Goal: Participate in discussion: Engage in conversation with other users on a specific topic

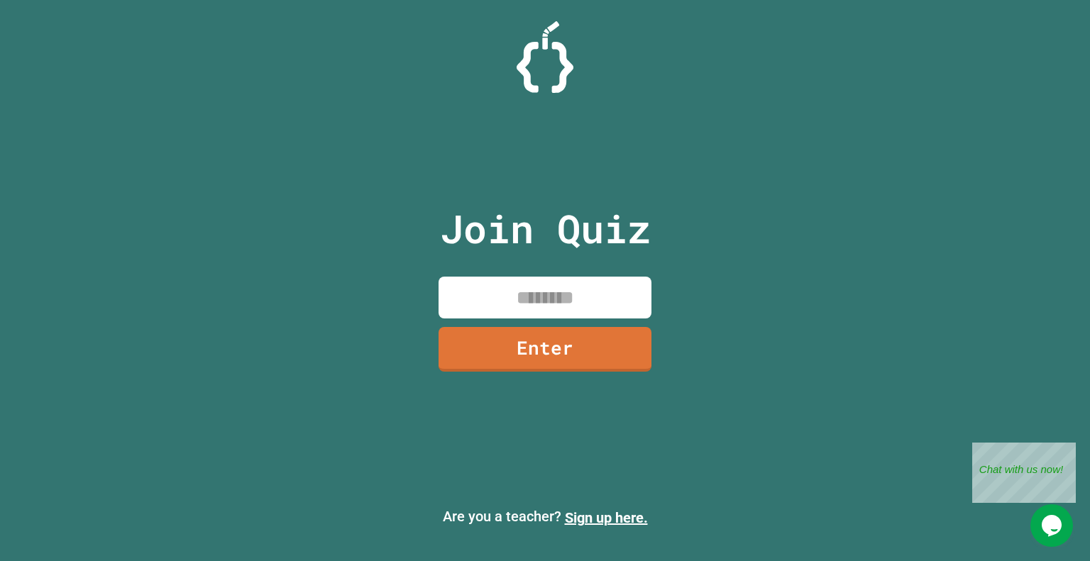
click at [516, 297] on input at bounding box center [544, 298] width 213 height 42
type input "********"
click at [599, 360] on link "Enter" at bounding box center [544, 348] width 217 height 47
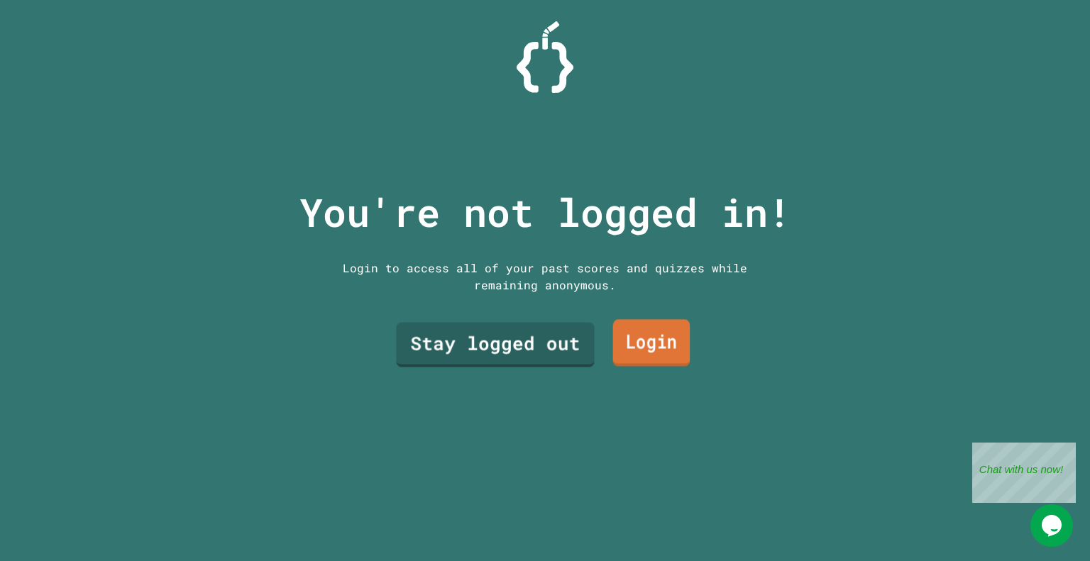
click at [645, 345] on link "Login" at bounding box center [651, 343] width 77 height 47
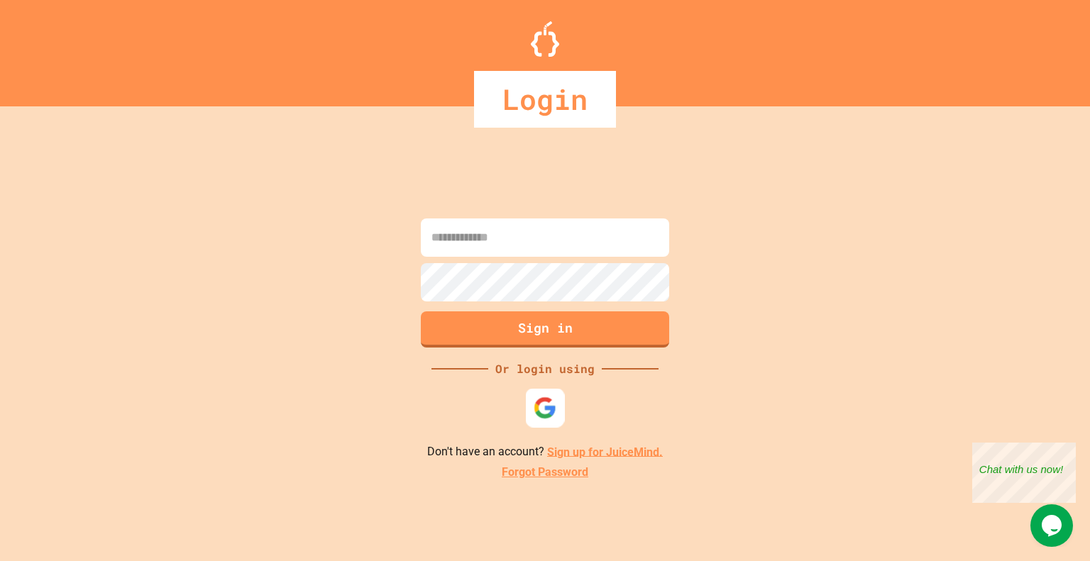
click at [531, 416] on div at bounding box center [545, 407] width 39 height 39
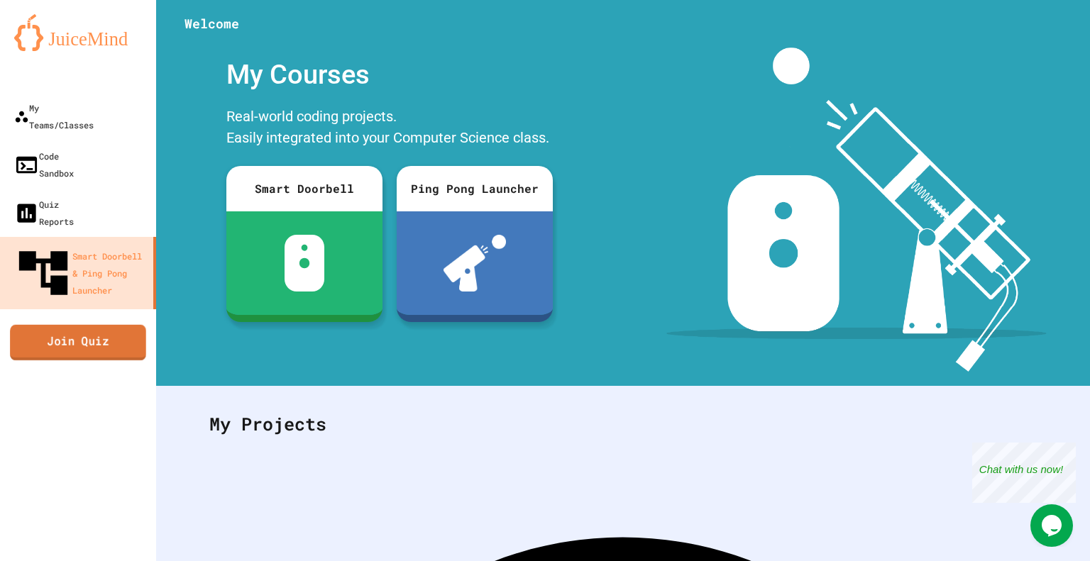
click at [55, 324] on link "Join Quiz" at bounding box center [78, 341] width 136 height 35
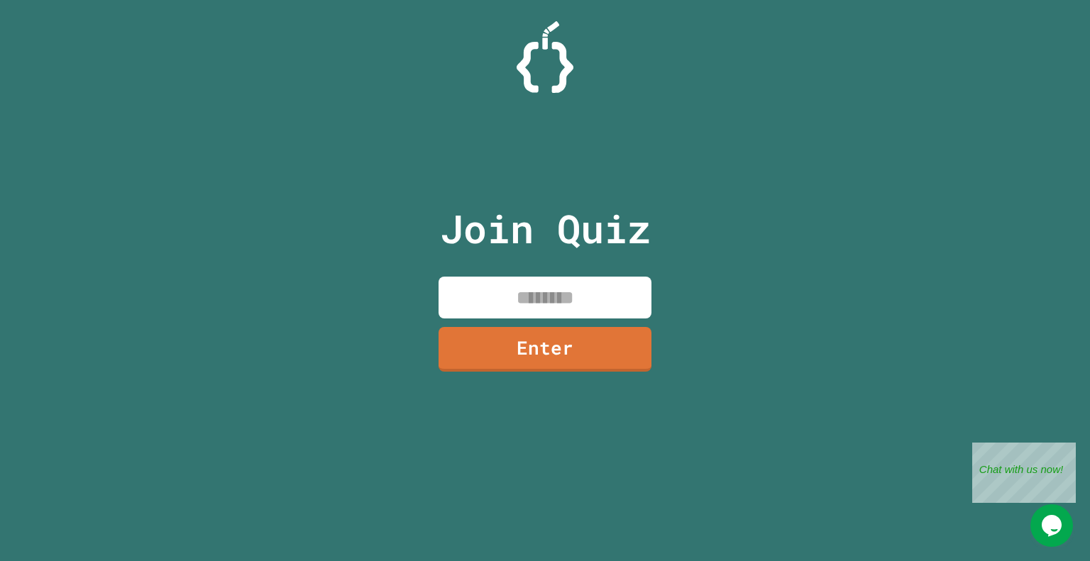
click at [529, 304] on input at bounding box center [544, 298] width 213 height 42
type input "********"
click at [565, 343] on link "Enter" at bounding box center [545, 348] width 215 height 47
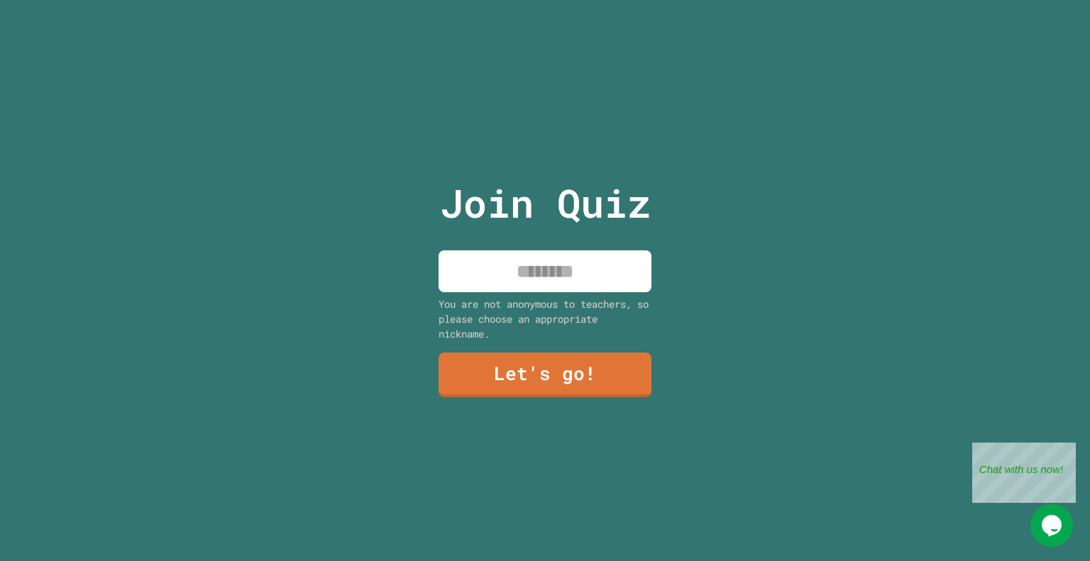
click at [533, 255] on input at bounding box center [544, 271] width 213 height 42
type input "*******"
click at [531, 368] on link "Let's go!" at bounding box center [545, 373] width 208 height 47
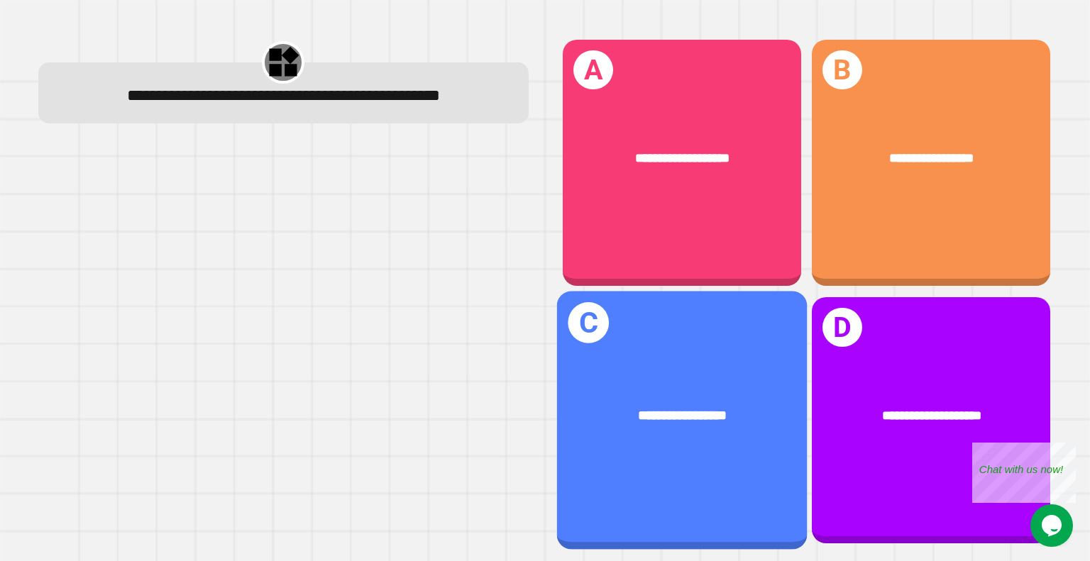
click at [925, 127] on div "**********" at bounding box center [931, 159] width 238 height 72
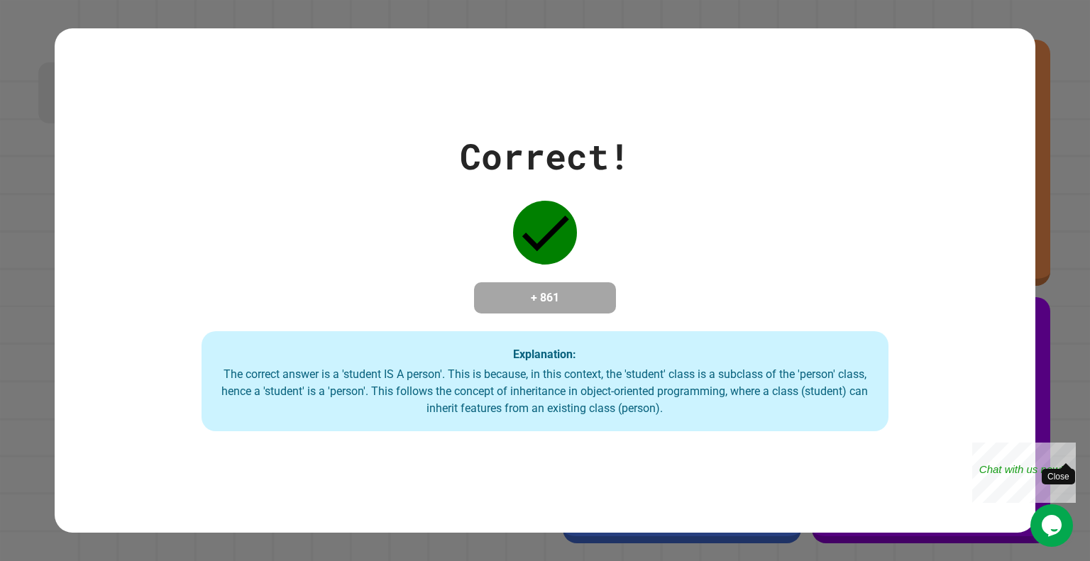
click at [1066, 458] on span "Close" at bounding box center [1065, 463] width 11 height 11
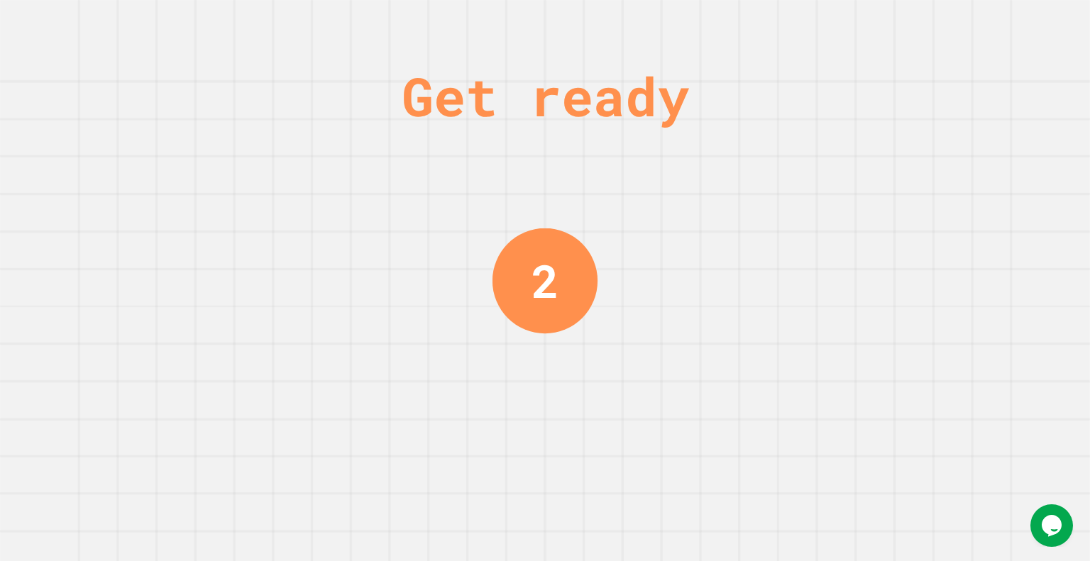
click at [985, 363] on div "Get ready 2" at bounding box center [545, 280] width 1090 height 561
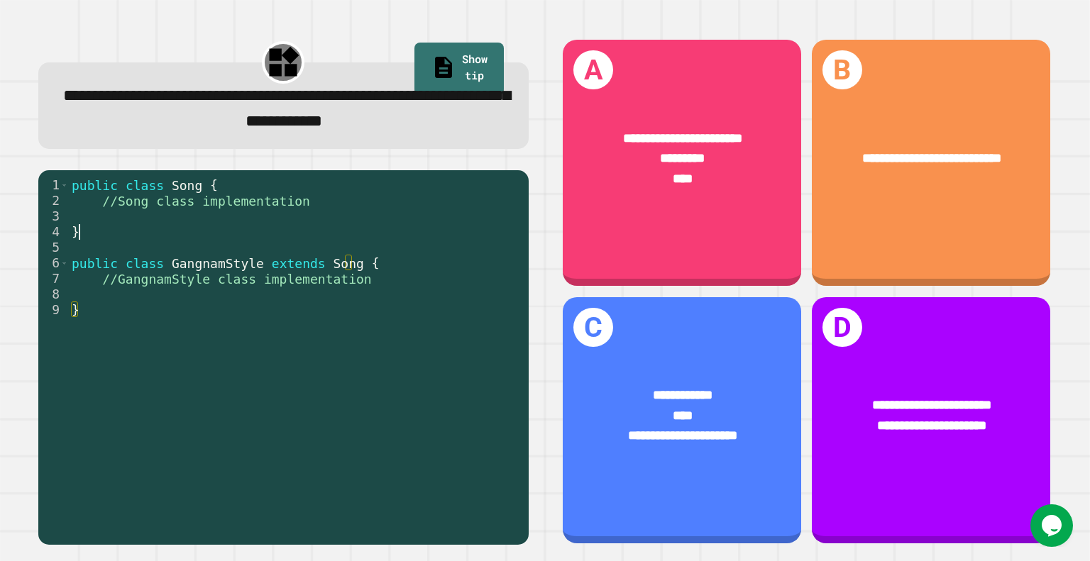
click at [189, 229] on div "public class Song { //Song class implementation } public class GangnamStyle ext…" at bounding box center [295, 356] width 453 height 359
click at [190, 210] on div "public class Song { //Song class implementation } public class GangnamStyle ext…" at bounding box center [295, 356] width 453 height 359
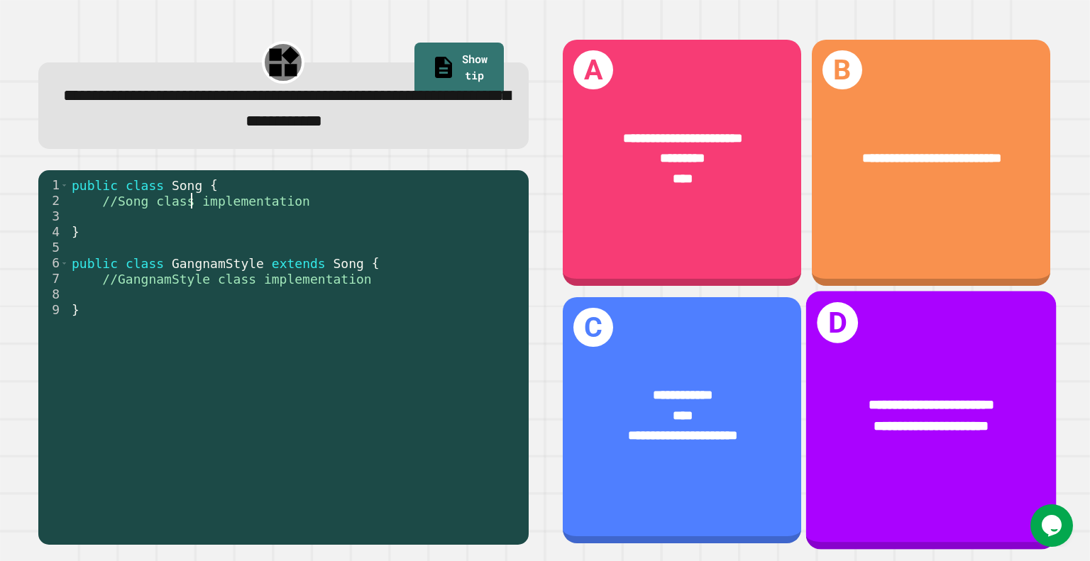
click at [676, 429] on span "**********" at bounding box center [682, 435] width 109 height 13
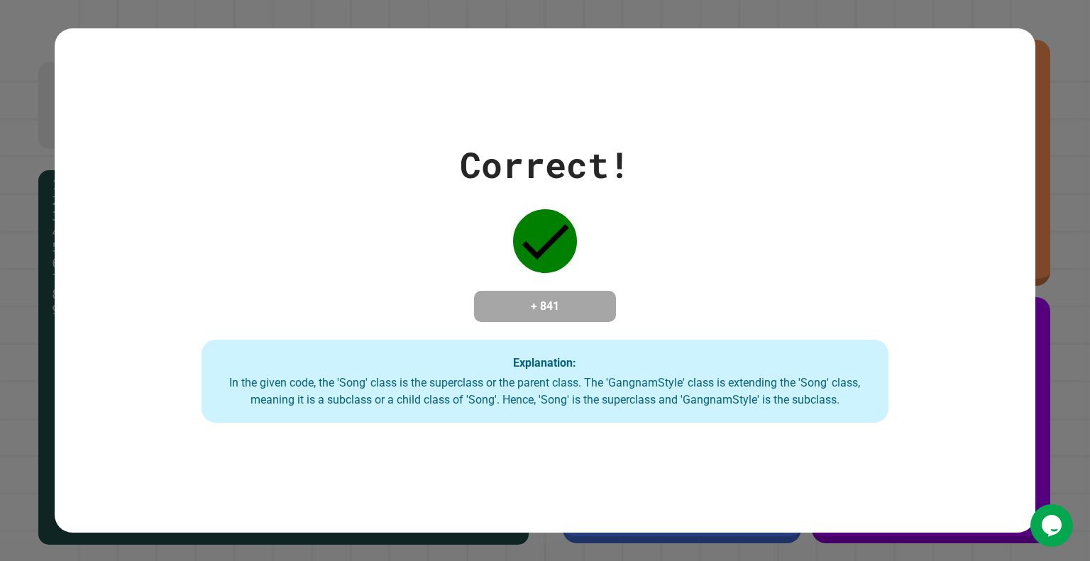
click at [919, 419] on div "Correct! + 841 Explanation: In the given code, the 'Song' class is the supercla…" at bounding box center [545, 280] width 980 height 285
click at [743, 353] on div "Explanation: In the given code, the 'Song' class is the superclass or the paren…" at bounding box center [544, 382] width 687 height 84
click at [1031, 331] on div "Correct! + 841 Explanation: In the given code, the 'Song' class is the supercla…" at bounding box center [545, 280] width 1090 height 561
click at [1076, 289] on div "Correct! + 841 Explanation: In the given code, the 'Song' class is the supercla…" at bounding box center [545, 280] width 1090 height 561
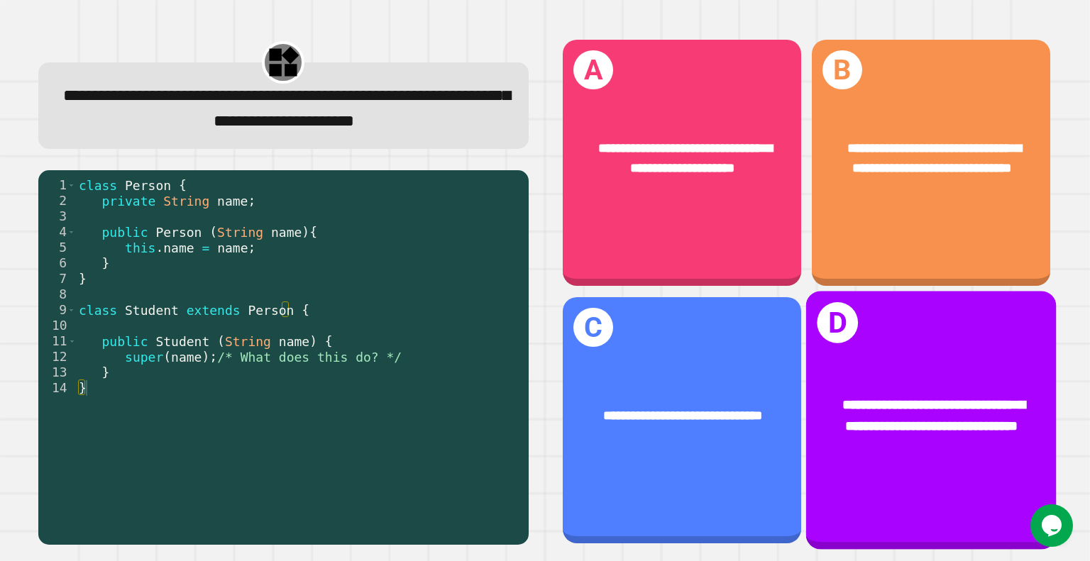
click at [951, 416] on div "**********" at bounding box center [931, 416] width 195 height 43
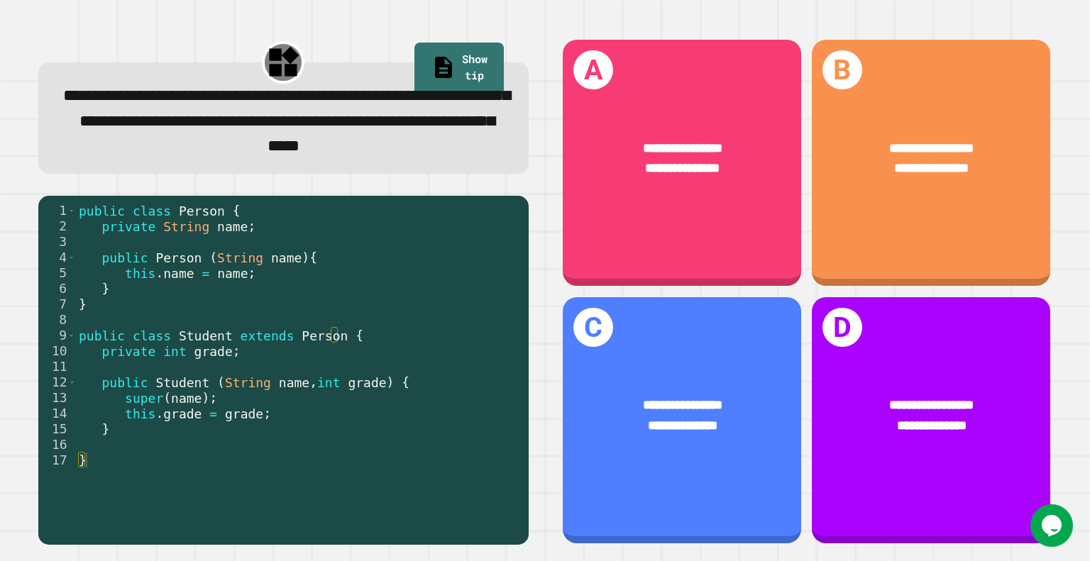
click at [708, 370] on div "**********" at bounding box center [682, 416] width 238 height 92
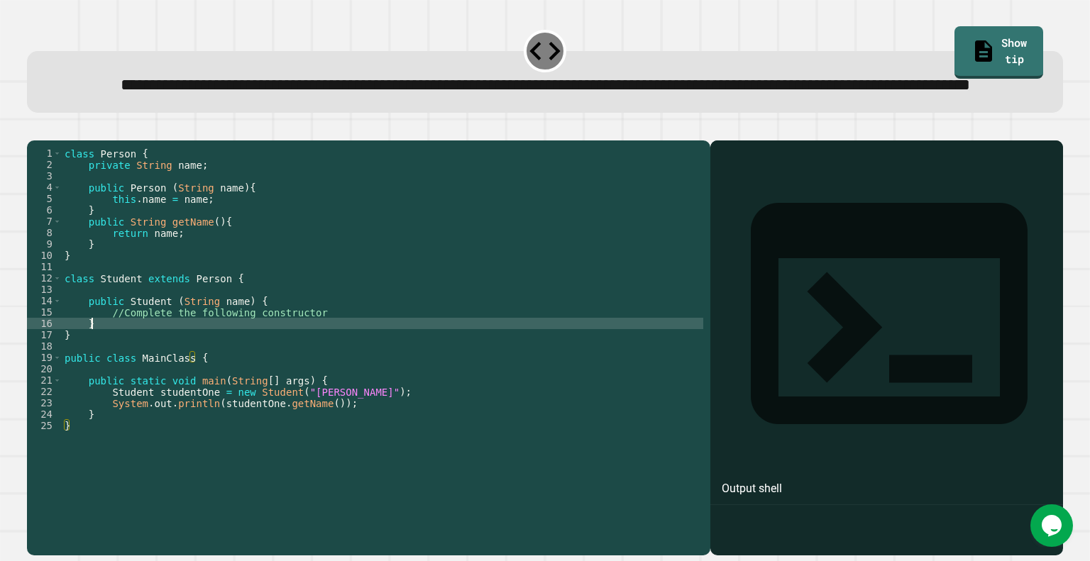
click at [126, 371] on div "class Person { private String name ; public Person ( String name ) { this . nam…" at bounding box center [382, 318] width 641 height 341
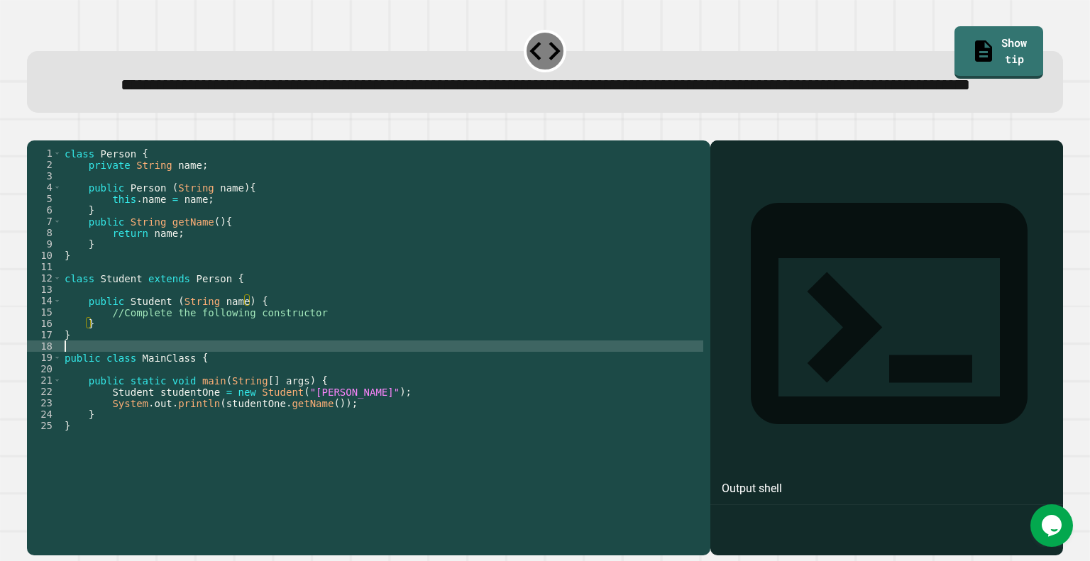
click at [126, 388] on div "class Person { private String name ; public Person ( String name ) { this . nam…" at bounding box center [382, 318] width 641 height 341
click at [126, 382] on div "class Person { private String name ; public Person ( String name ) { this . nam…" at bounding box center [382, 318] width 641 height 341
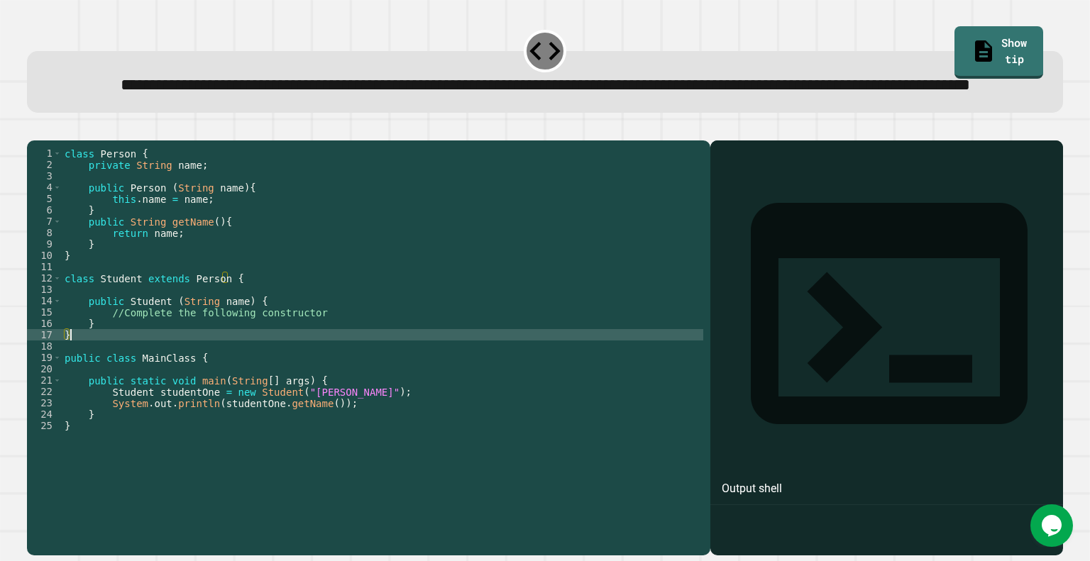
click at [140, 367] on div "class Person { private String name ; public Person ( String name ) { this . nam…" at bounding box center [382, 318] width 641 height 341
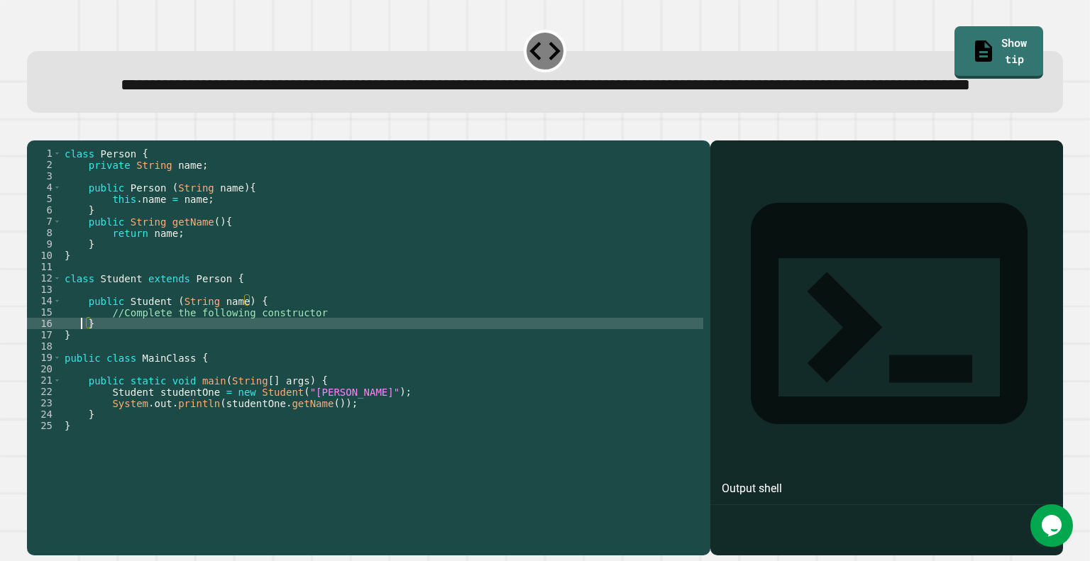
click at [82, 371] on div "class Person { private String name ; public Person ( String name ) { this . nam…" at bounding box center [382, 318] width 641 height 341
type textarea "*"
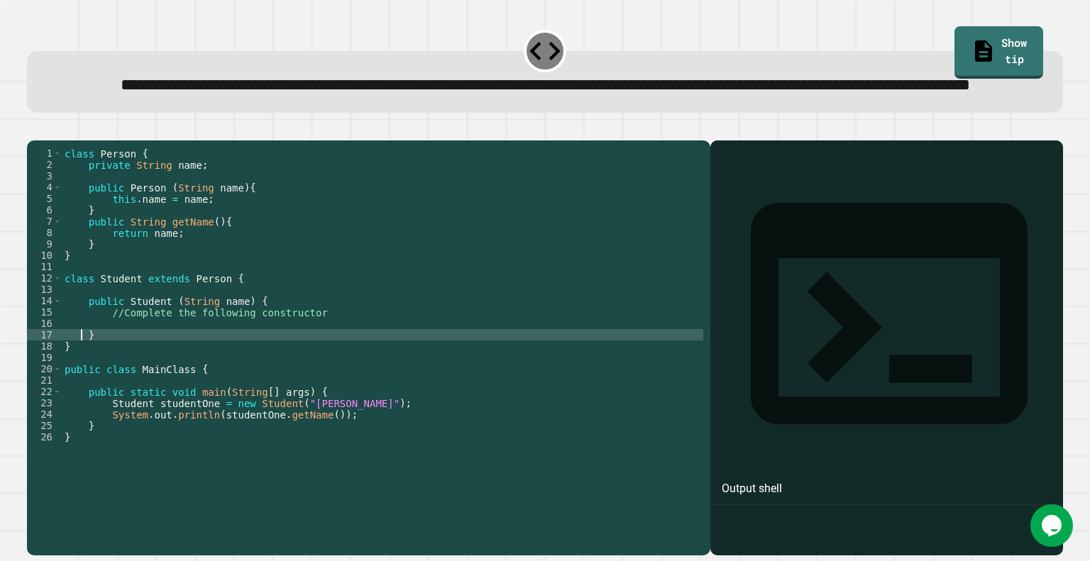
click at [101, 372] on div "class Person { private String name ; public Person ( String name ) { this . nam…" at bounding box center [382, 318] width 641 height 341
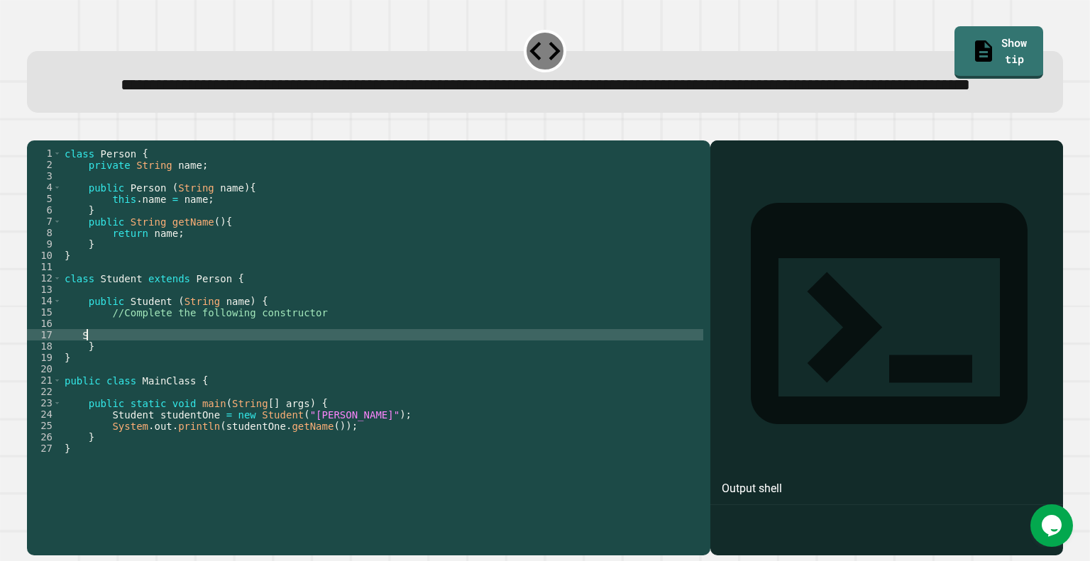
scroll to position [0, 1]
type textarea "*"
click at [34, 129] on icon "button" at bounding box center [34, 129] width 0 height 0
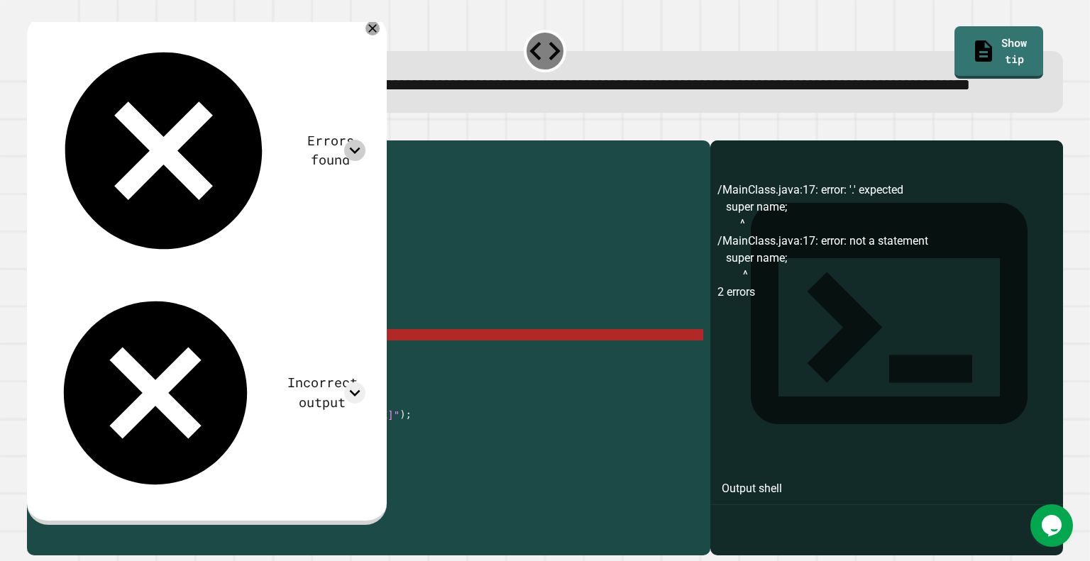
click at [360, 148] on icon at bounding box center [354, 151] width 11 height 6
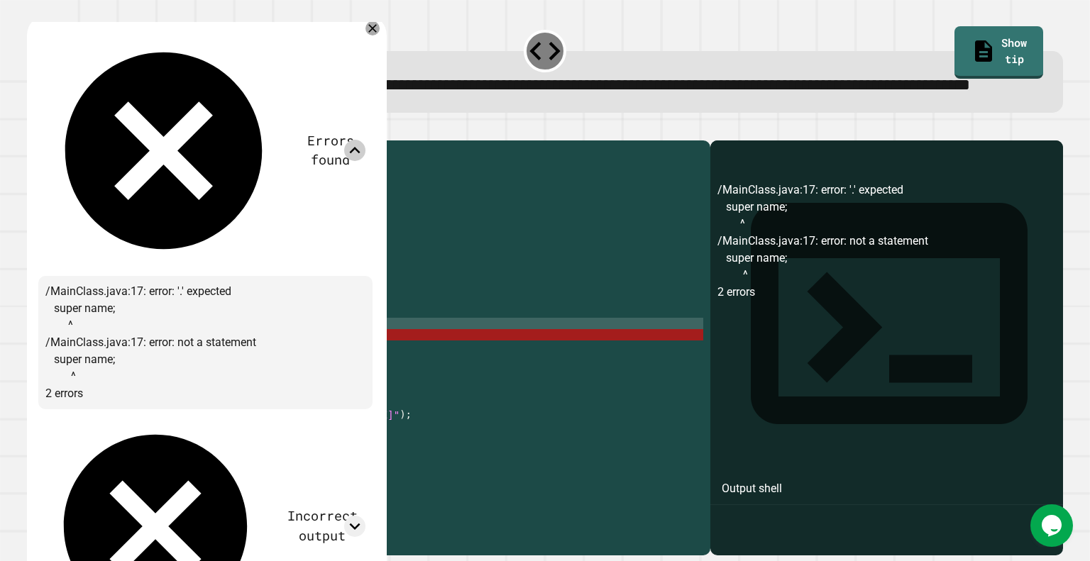
click at [180, 368] on div "class Person { private String name ; public Person ( String name ) { this . nam…" at bounding box center [382, 318] width 641 height 341
click at [119, 381] on div "class Person { private String name ; public Person ( String name ) { this . nam…" at bounding box center [382, 318] width 641 height 341
click at [62, 341] on div "17" at bounding box center [44, 334] width 35 height 11
click at [122, 365] on div "class Person { private String name ; public Person ( String name ) { this . nam…" at bounding box center [382, 318] width 641 height 341
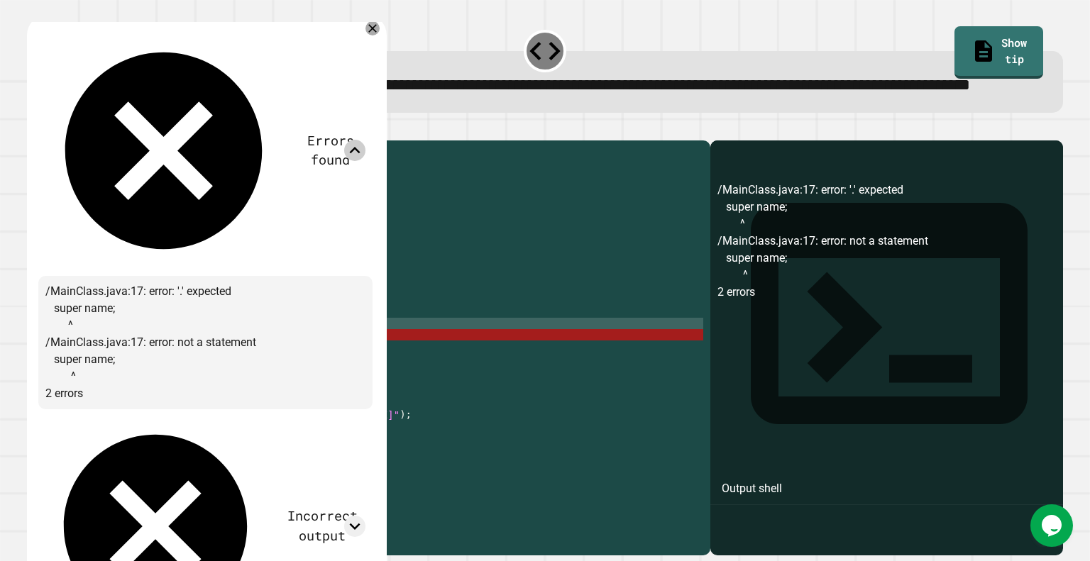
click at [95, 372] on div "class Person { private String name ; public Person ( String name ) { this . nam…" at bounding box center [382, 318] width 641 height 341
click at [88, 385] on div "class Person { private String name ; public Person ( String name ) { this . nam…" at bounding box center [382, 318] width 641 height 341
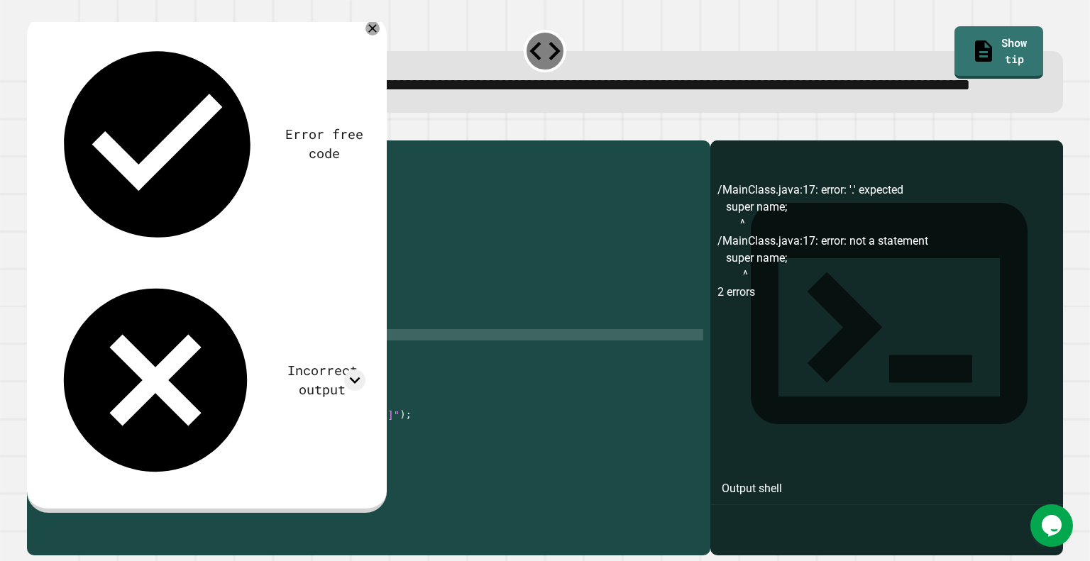
scroll to position [0, 1]
click at [34, 129] on icon "button" at bounding box center [34, 129] width 0 height 0
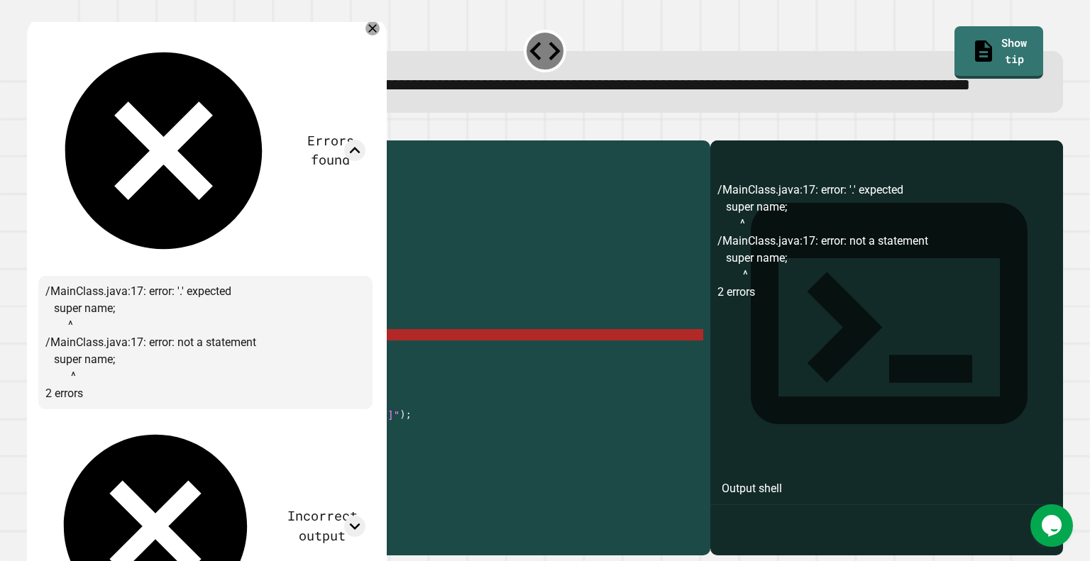
click at [88, 381] on div "class Person { private String name ; public Person ( String name ) { this . nam…" at bounding box center [382, 318] width 641 height 341
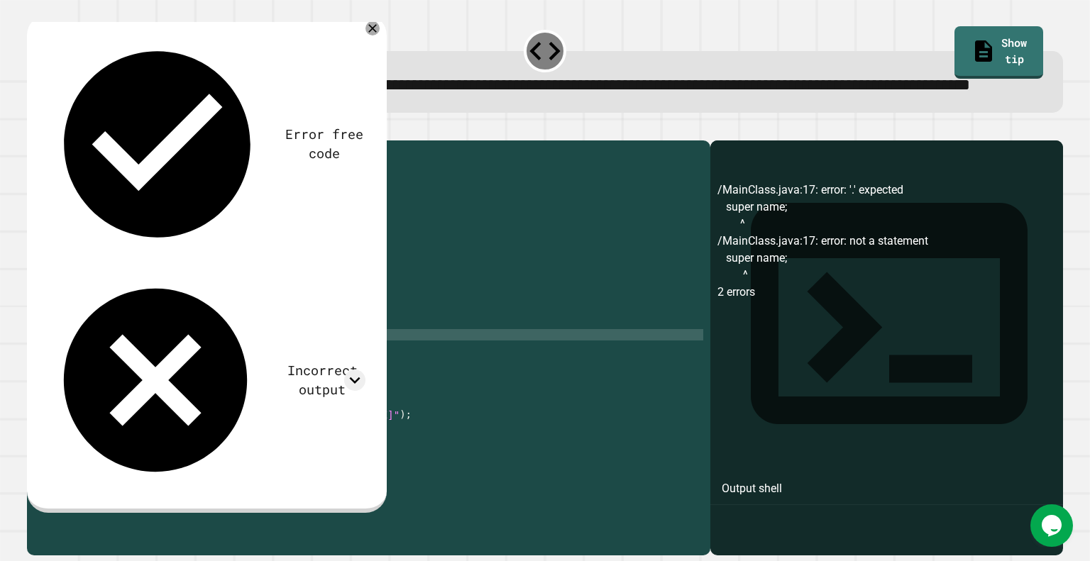
click at [34, 129] on icon "button" at bounding box center [34, 129] width 0 height 0
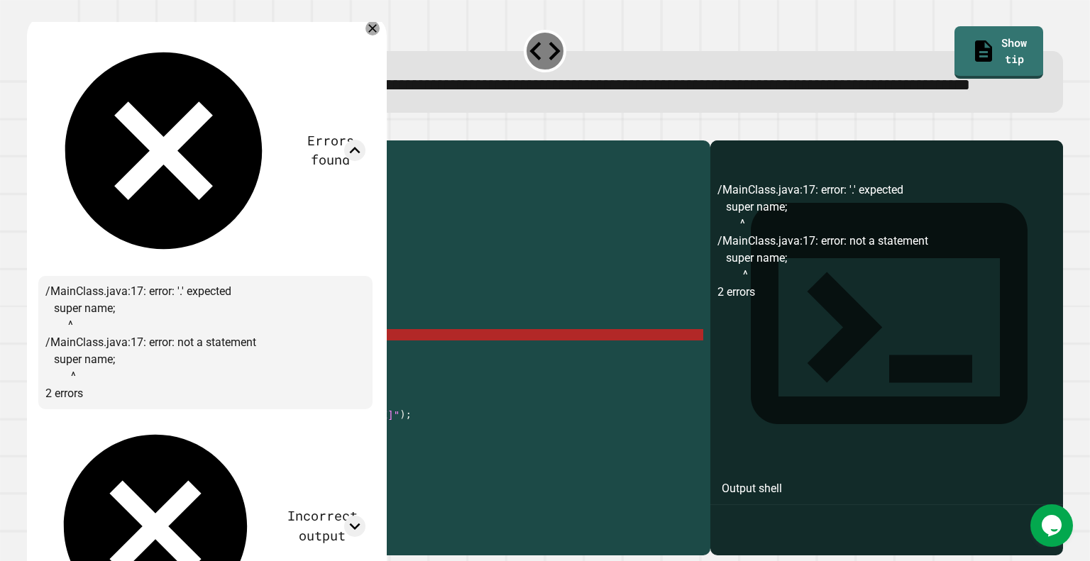
click at [65, 416] on icon at bounding box center [155, 526] width 220 height 220
click at [48, 416] on icon at bounding box center [155, 526] width 220 height 220
click at [381, 37] on div at bounding box center [372, 28] width 17 height 17
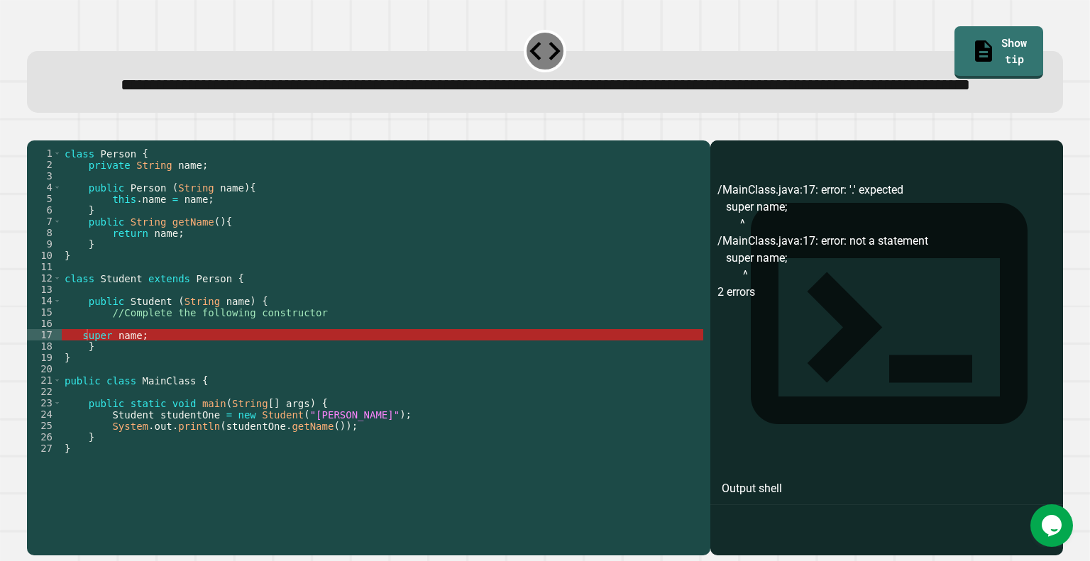
click at [101, 374] on div "class Person { private String name ; public Person ( String name ) { this . nam…" at bounding box center [382, 318] width 641 height 341
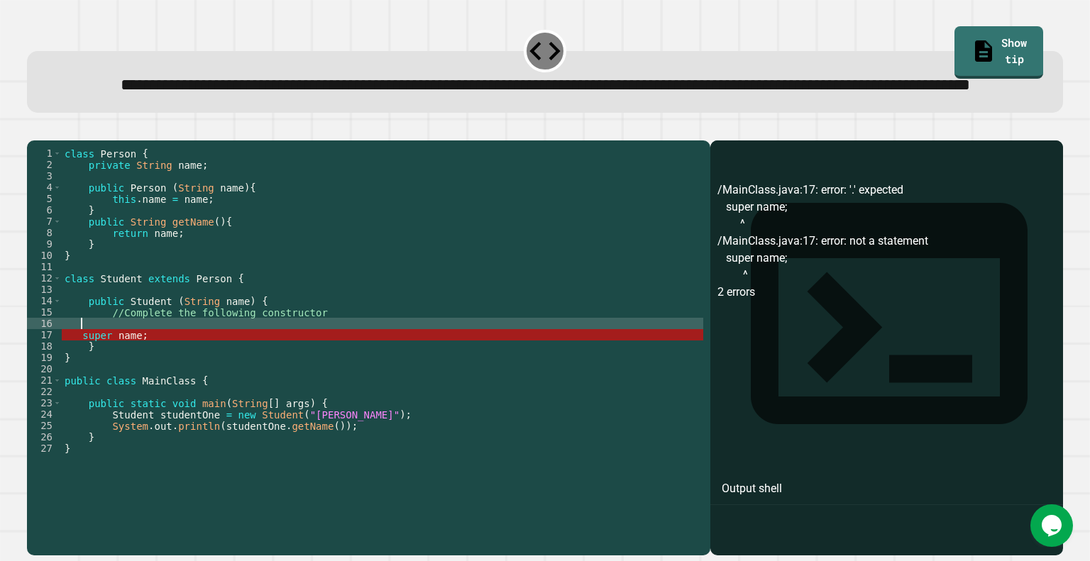
scroll to position [0, 0]
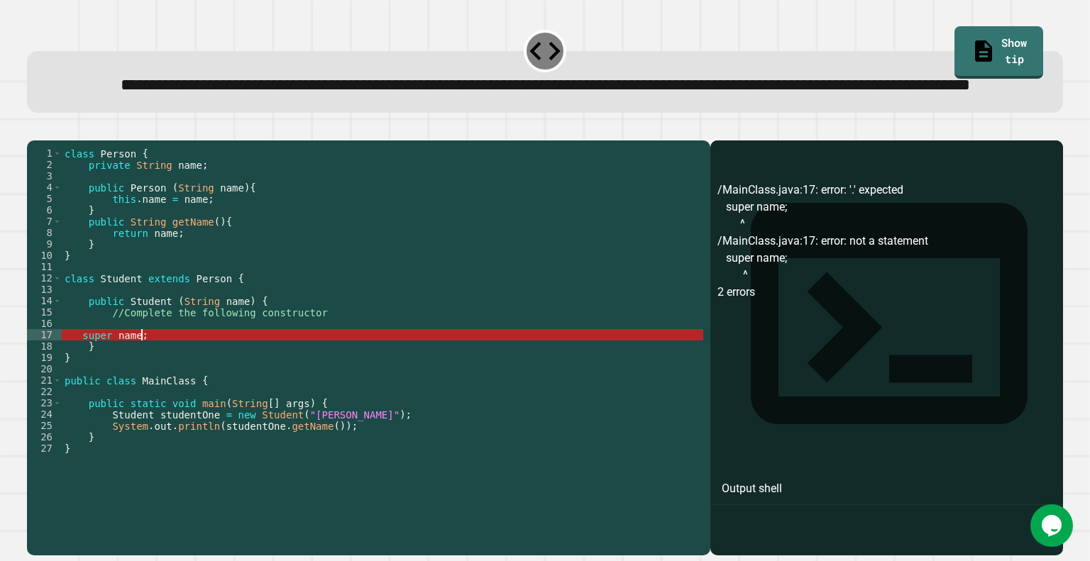
click at [155, 380] on div "class Person { private String name ; public Person ( String name ) { this . nam…" at bounding box center [382, 318] width 641 height 341
click at [159, 375] on div "class Person { private String name ; public Person ( String name ) { this . nam…" at bounding box center [382, 318] width 641 height 341
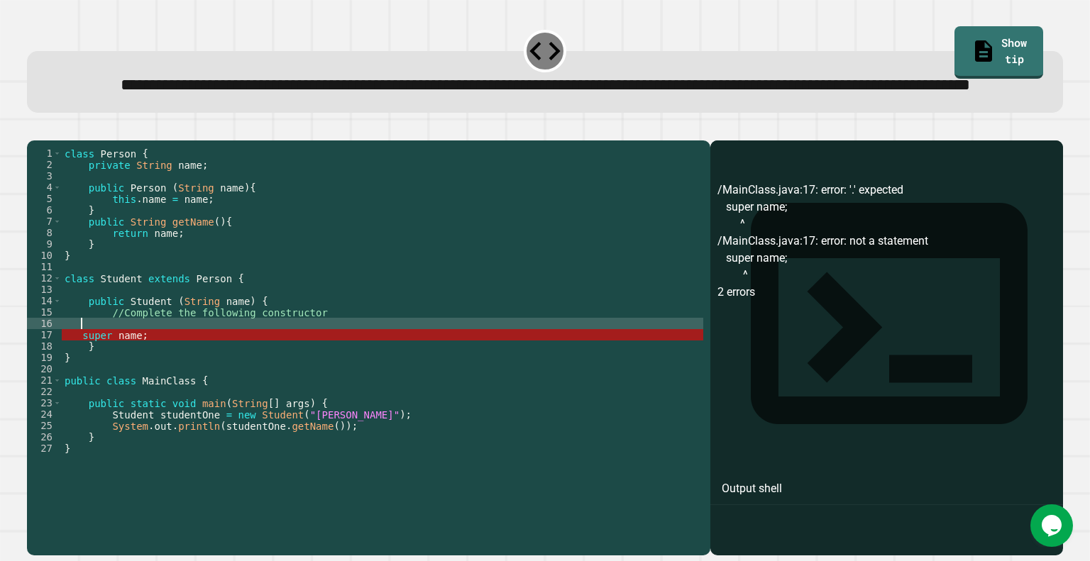
click at [65, 382] on div "class Person { private String name ; public Person ( String name ) { this . nam…" at bounding box center [382, 318] width 641 height 341
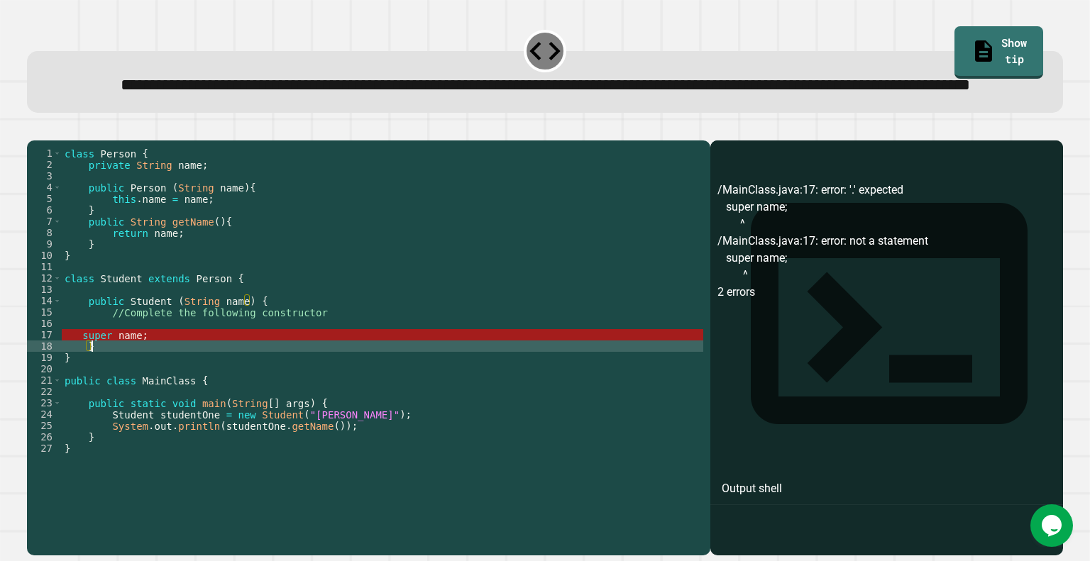
click at [173, 388] on div "class Person { private String name ; public Person ( String name ) { this . nam…" at bounding box center [382, 318] width 641 height 341
click at [171, 379] on div "class Person { private String name ; public Person ( String name ) { this . nam…" at bounding box center [382, 318] width 641 height 341
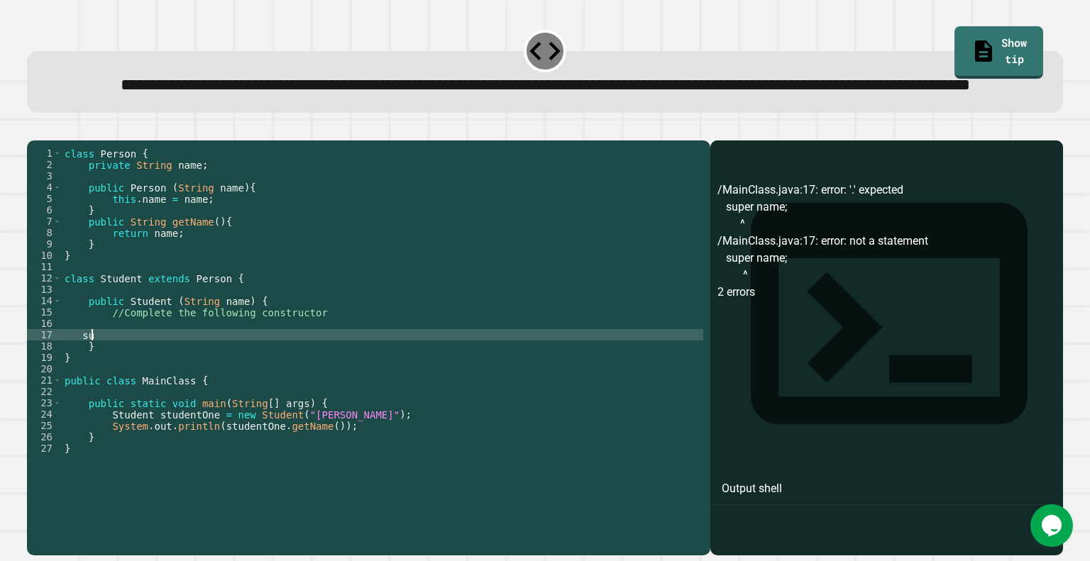
type textarea "*"
click at [116, 382] on div "class Person { private String name ; public Person ( String name ) { this . nam…" at bounding box center [382, 318] width 641 height 341
type textarea "**********"
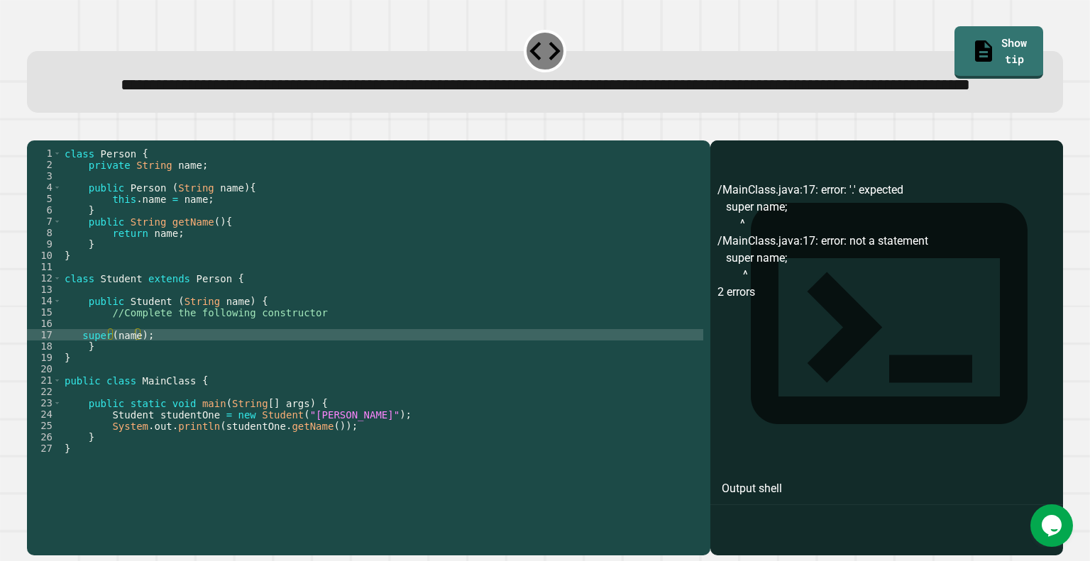
click at [48, 143] on icon "button" at bounding box center [44, 138] width 8 height 10
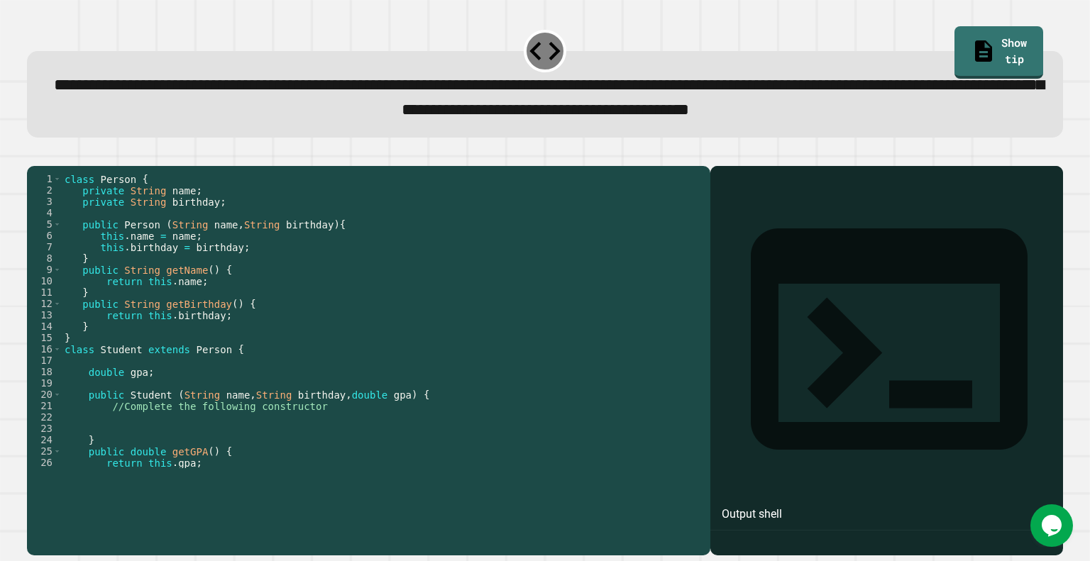
click at [134, 488] on div "class Person { private String name ; private String birthday ; public Person ( …" at bounding box center [377, 332] width 631 height 318
click at [132, 464] on div "class Person { private String name ; private String birthday ; public Person ( …" at bounding box center [377, 332] width 631 height 318
click at [65, 166] on div at bounding box center [544, 157] width 1035 height 17
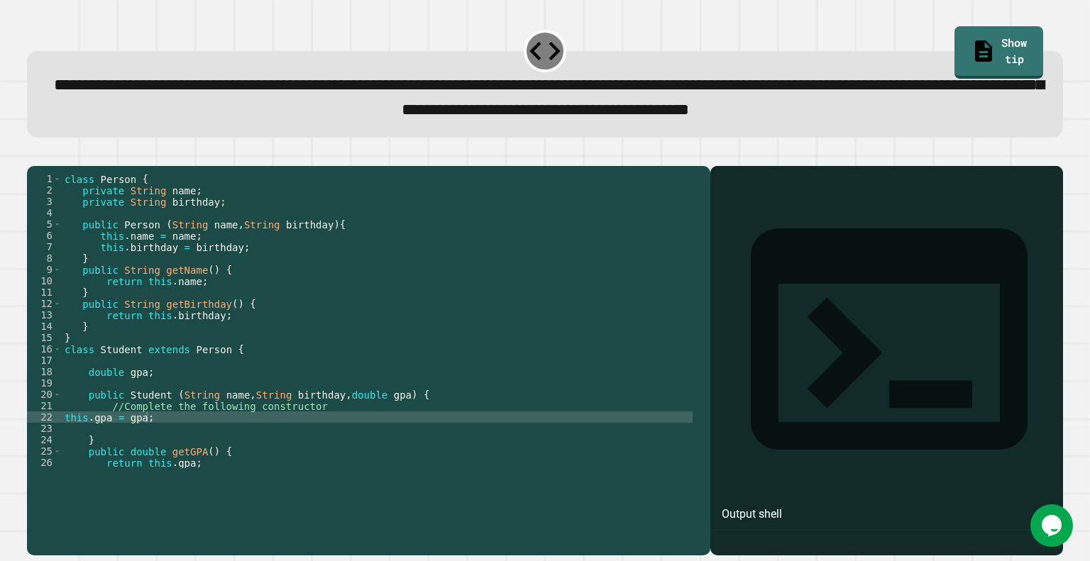
click at [34, 154] on icon "button" at bounding box center [34, 154] width 0 height 0
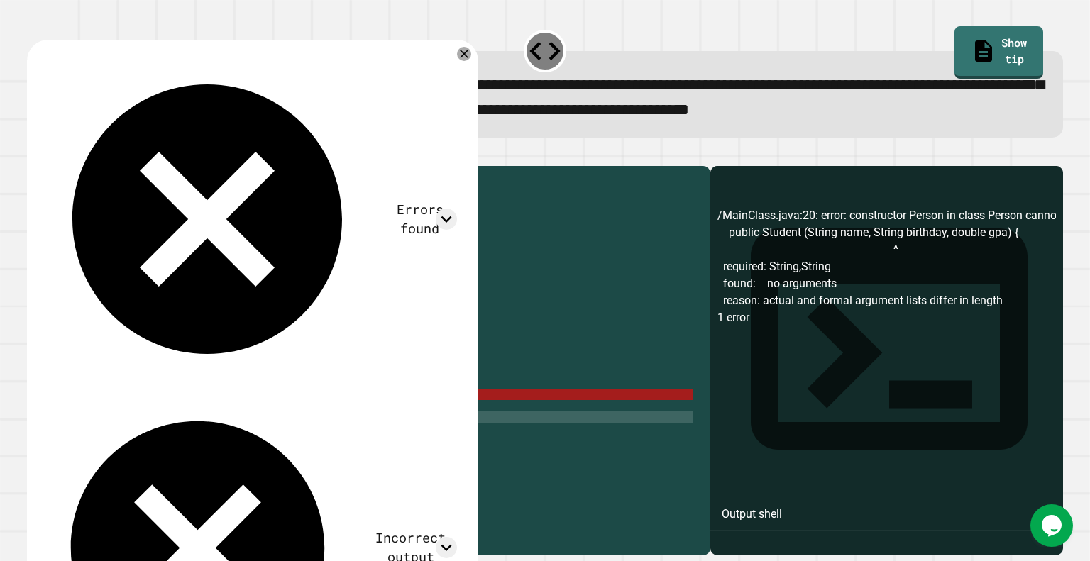
click at [59, 423] on div "22" at bounding box center [44, 416] width 35 height 11
click at [65, 465] on div "class Person { private String name ; private String birthday ; public Person ( …" at bounding box center [377, 332] width 631 height 318
type textarea "**********"
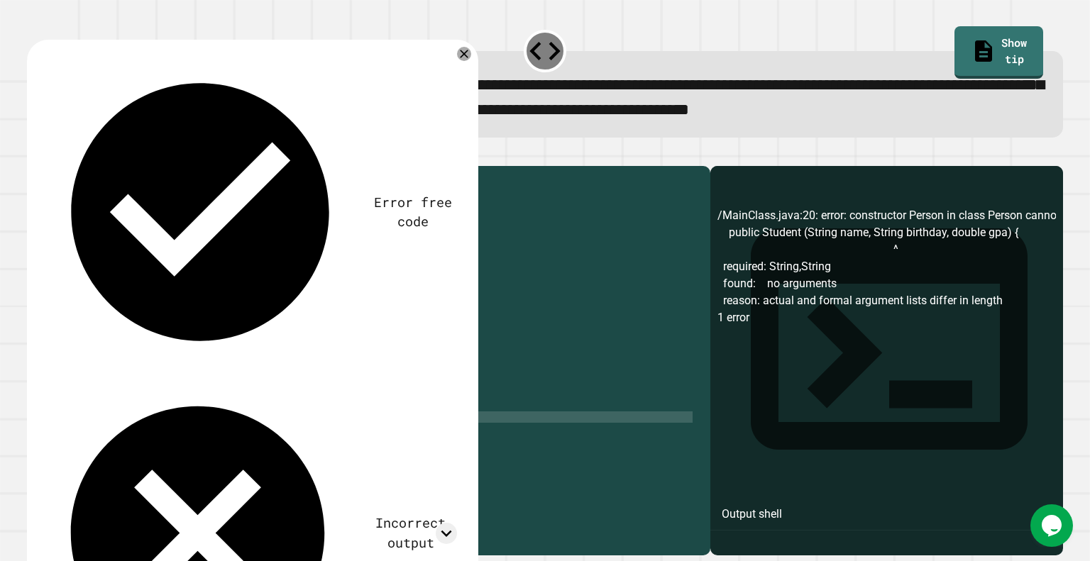
click at [87, 460] on div "class Person { private String name ; private String birthday ; public Person ( …" at bounding box center [377, 332] width 631 height 318
click at [464, 61] on div at bounding box center [463, 53] width 15 height 15
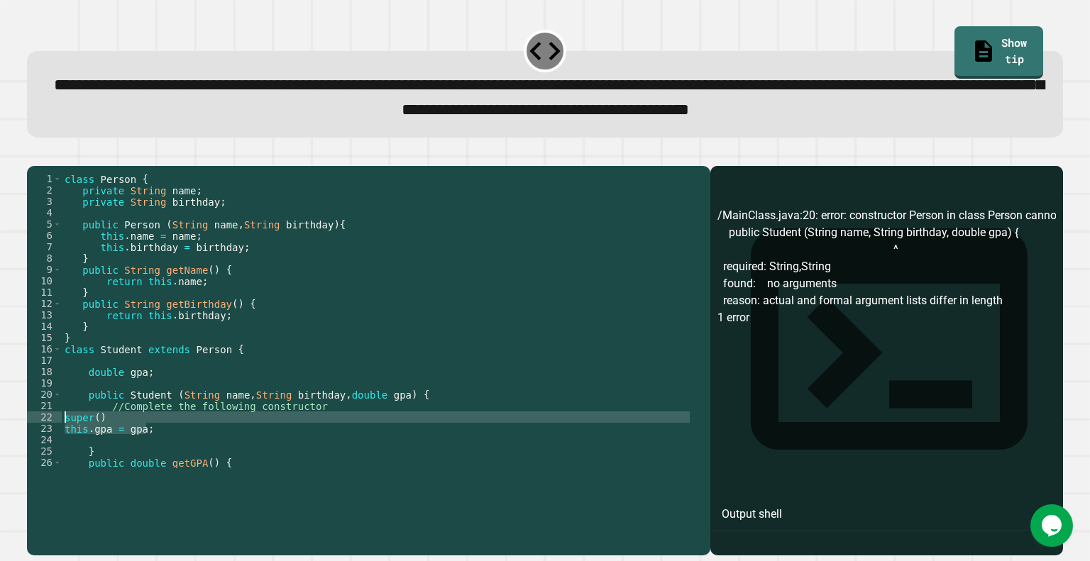
drag, startPoint x: 147, startPoint y: 476, endPoint x: 39, endPoint y: 465, distance: 108.4
click at [39, 465] on div "****** 1 2 3 4 5 6 7 8 9 10 11 12 13 14 15 16 17 18 19 20 21 22 23 24 25 26 27 …" at bounding box center [365, 320] width 676 height 295
type textarea "**********"
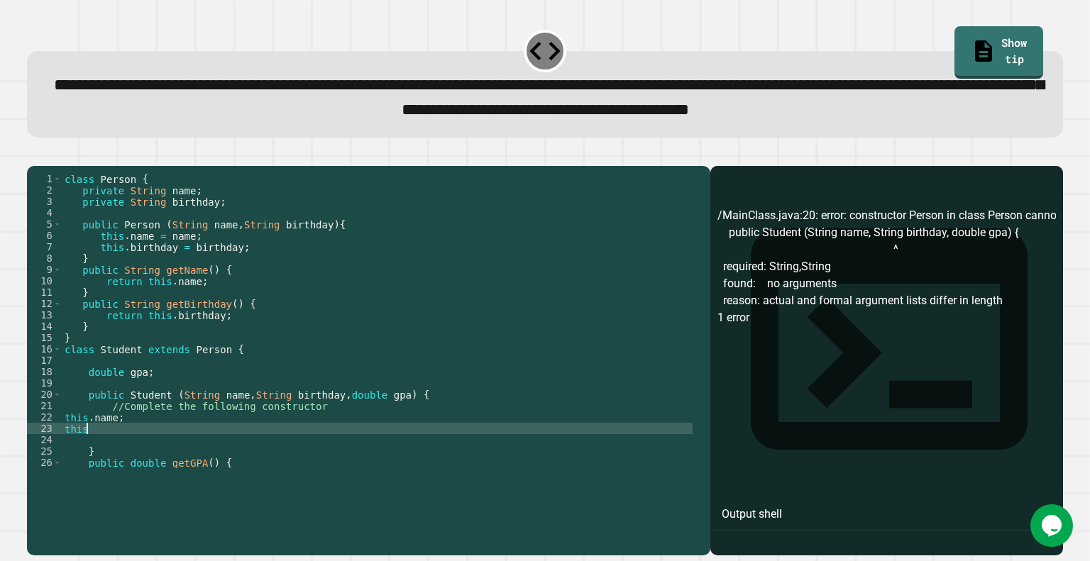
scroll to position [0, 0]
type textarea "**********"
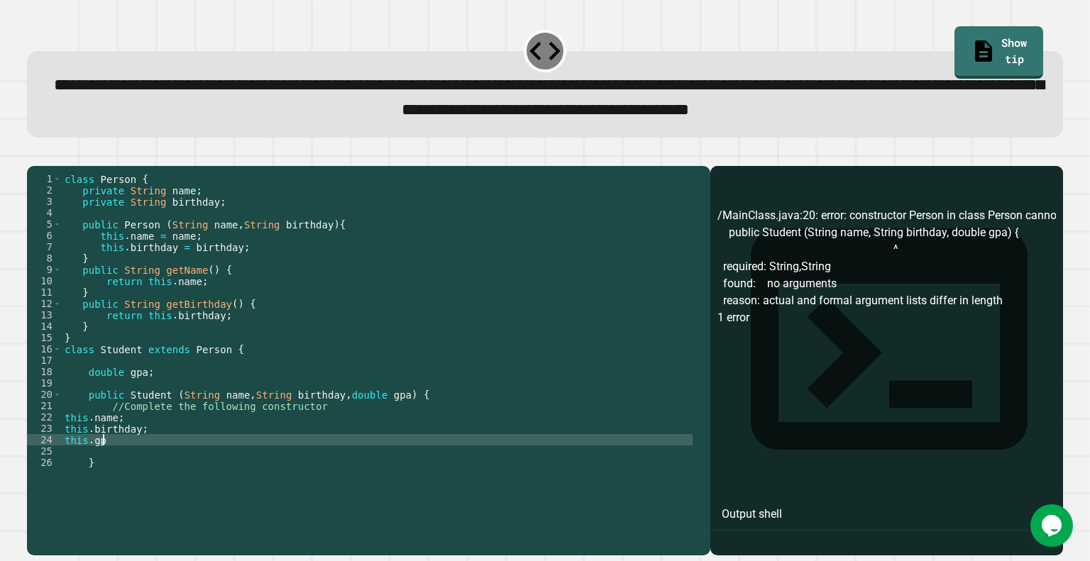
scroll to position [0, 2]
type textarea "*********"
click at [34, 154] on button "button" at bounding box center [34, 154] width 0 height 0
